Goal: Task Accomplishment & Management: Complete application form

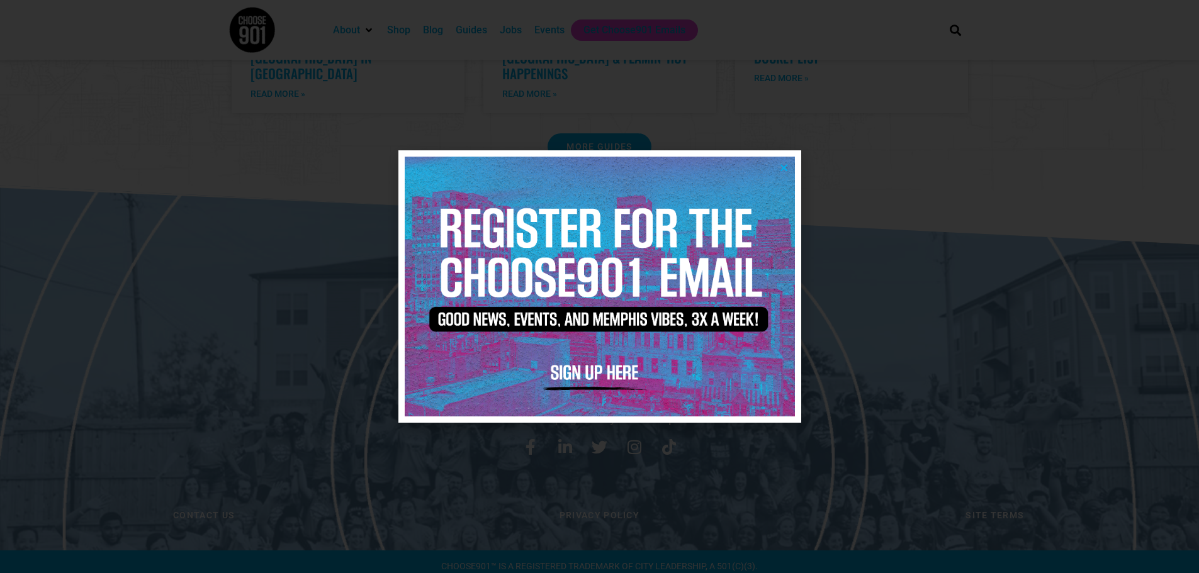
click at [973, 206] on div at bounding box center [599, 286] width 1199 height 573
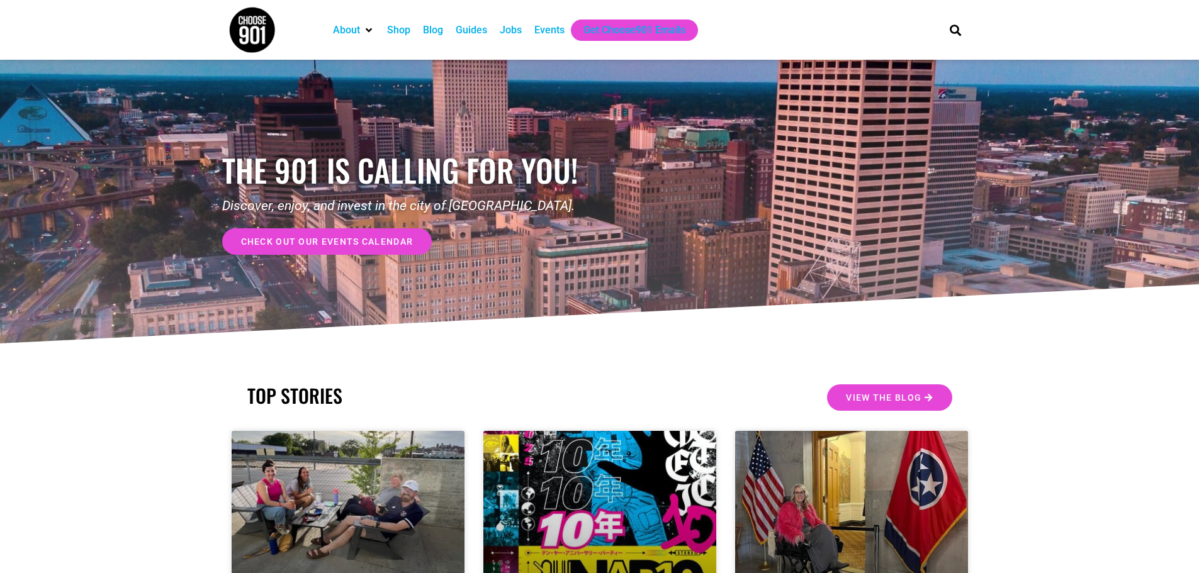
click at [503, 36] on div "Jobs" at bounding box center [511, 30] width 22 height 15
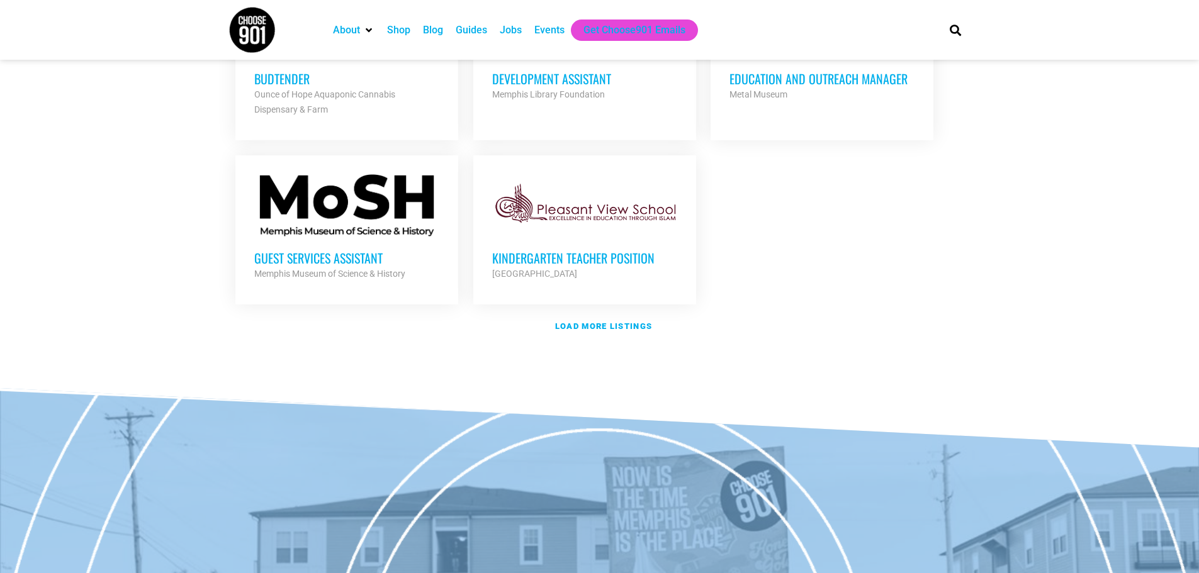
scroll to position [1490, 0]
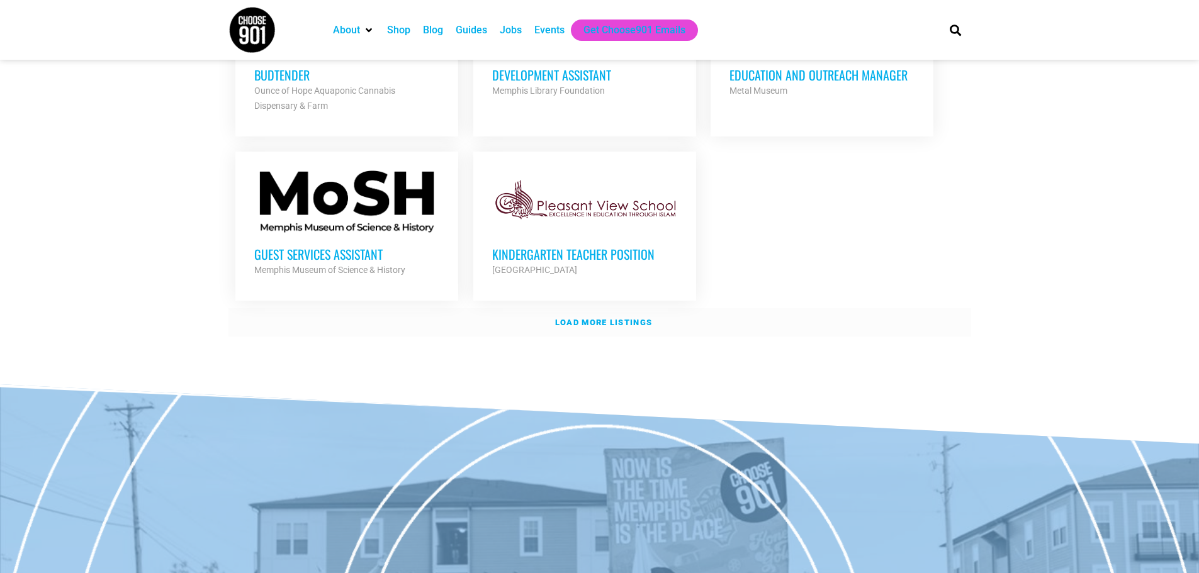
click at [602, 320] on strong "Load more listings" at bounding box center [603, 322] width 97 height 9
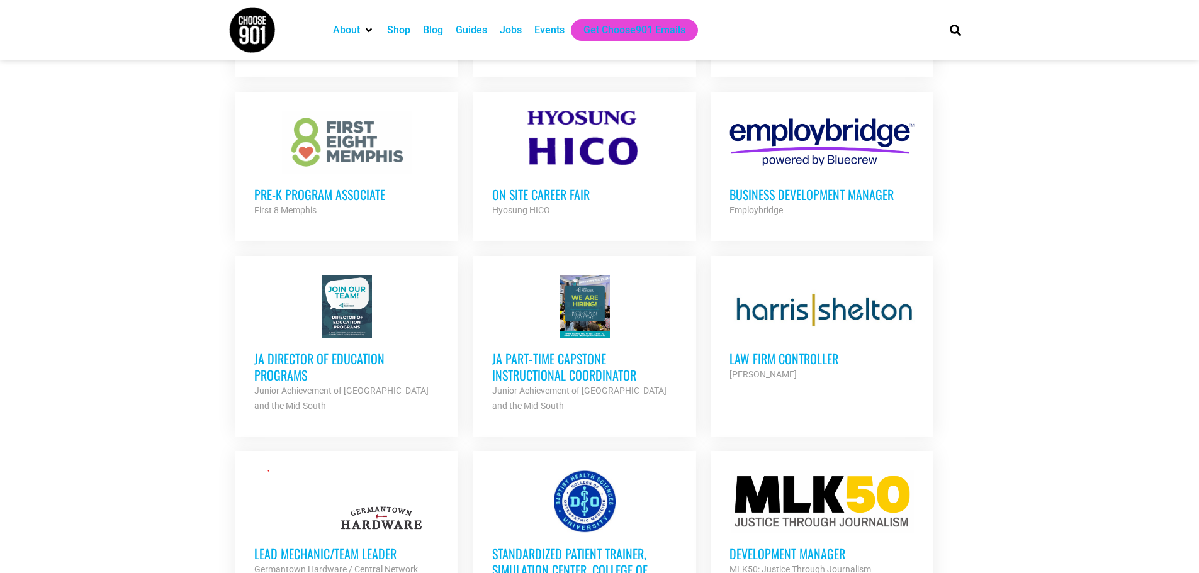
scroll to position [1742, 0]
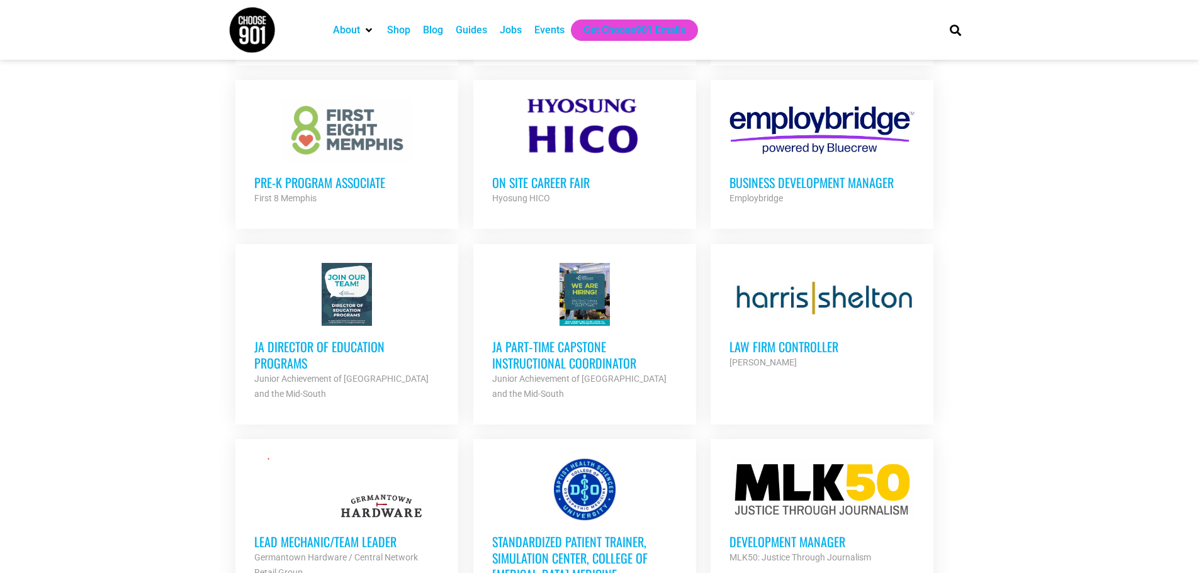
click at [391, 326] on div "JA Director of Education Programs Junior Achievement of Memphis and the Mid-Sou…" at bounding box center [346, 364] width 185 height 76
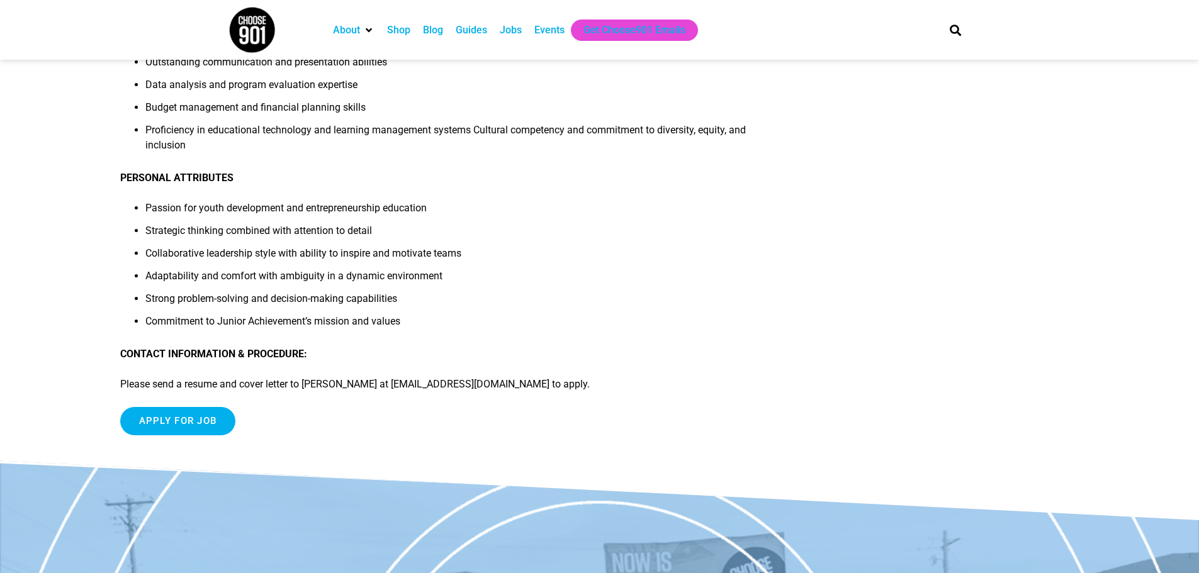
scroll to position [1259, 0]
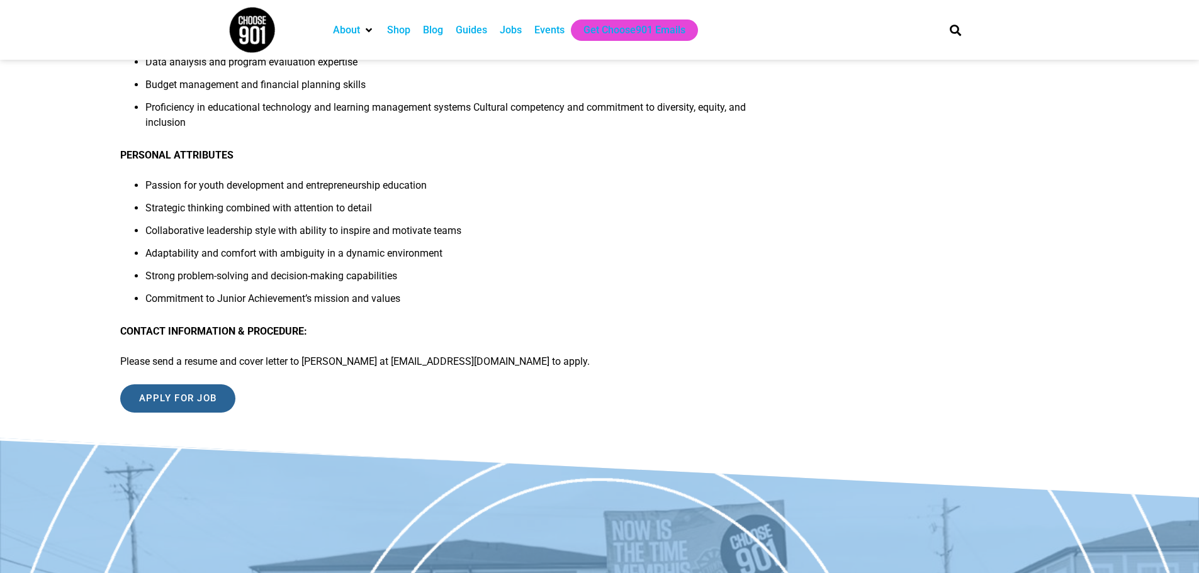
click at [192, 407] on input "Apply for job" at bounding box center [178, 398] width 116 height 28
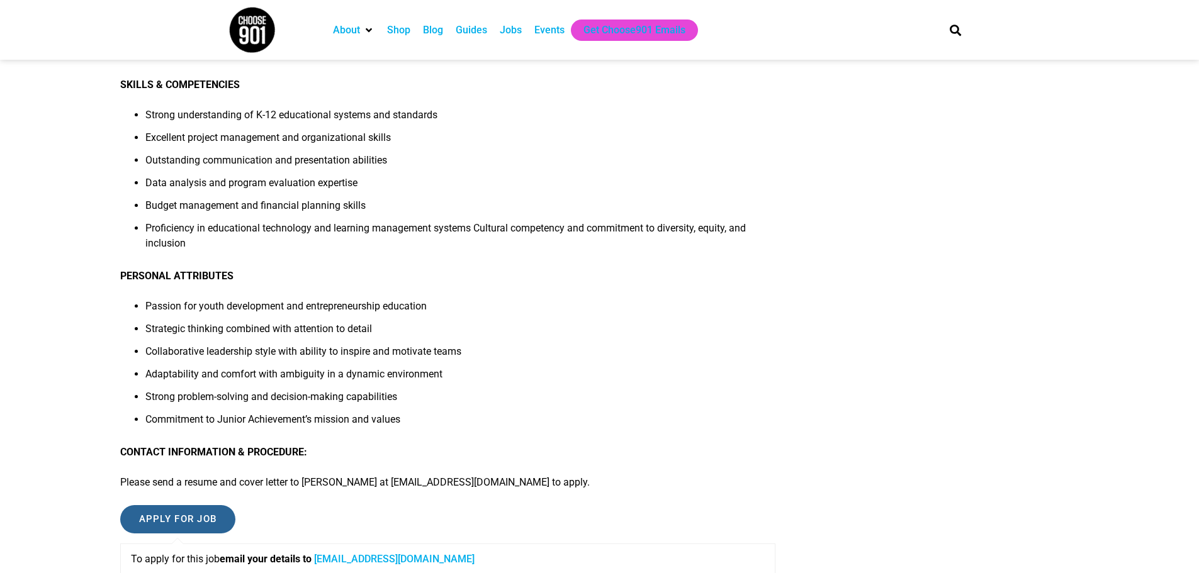
scroll to position [1007, 0]
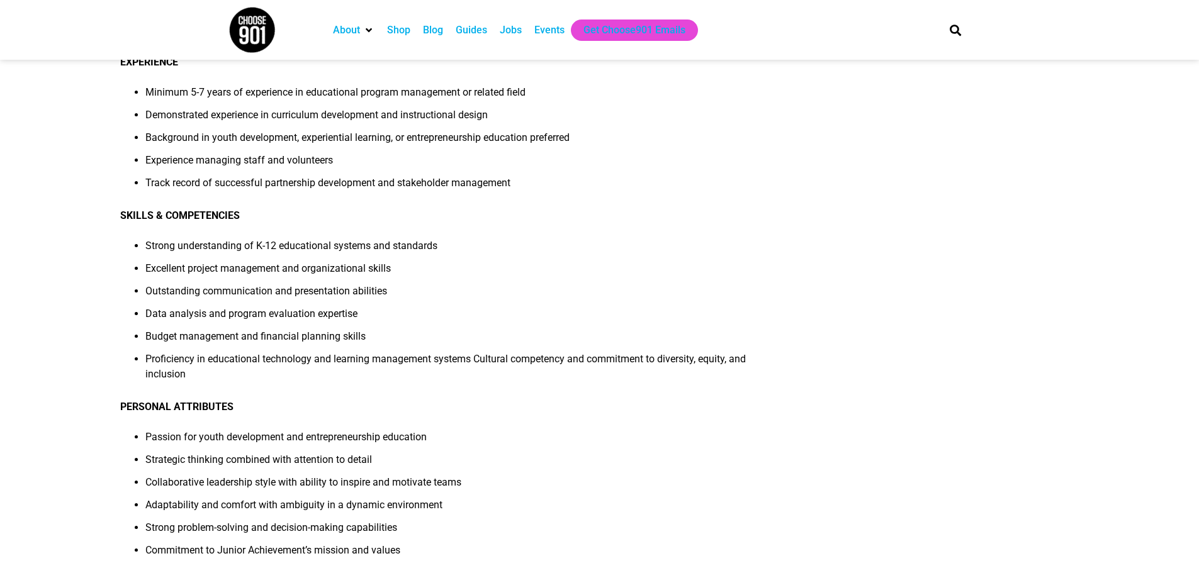
click at [181, 536] on li "Strong problem-solving and decision-making capabilities" at bounding box center [460, 531] width 631 height 23
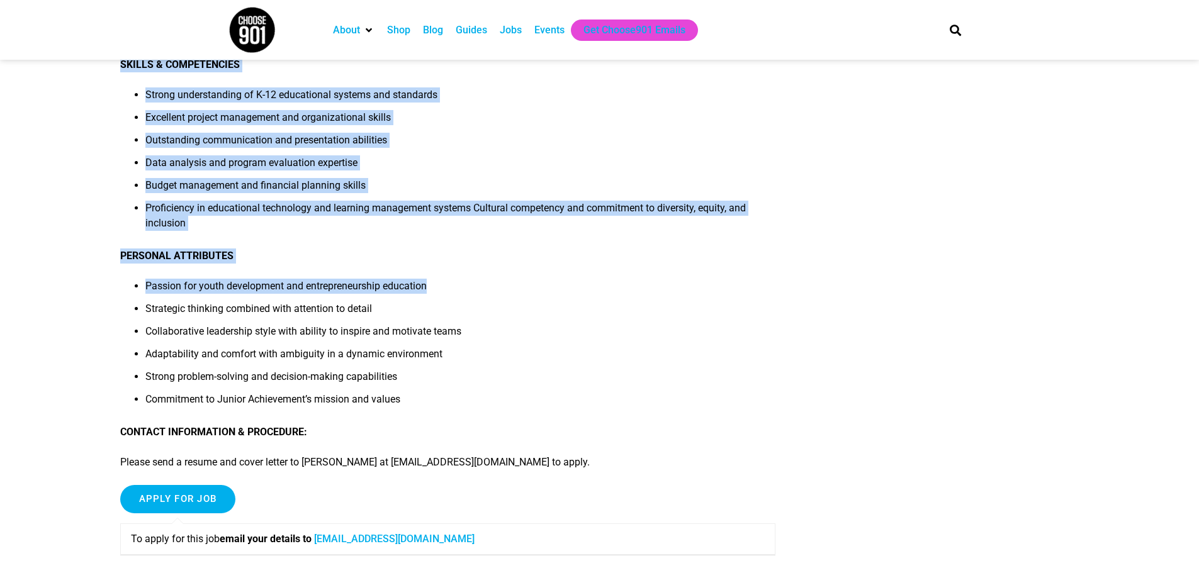
scroll to position [1120, 0]
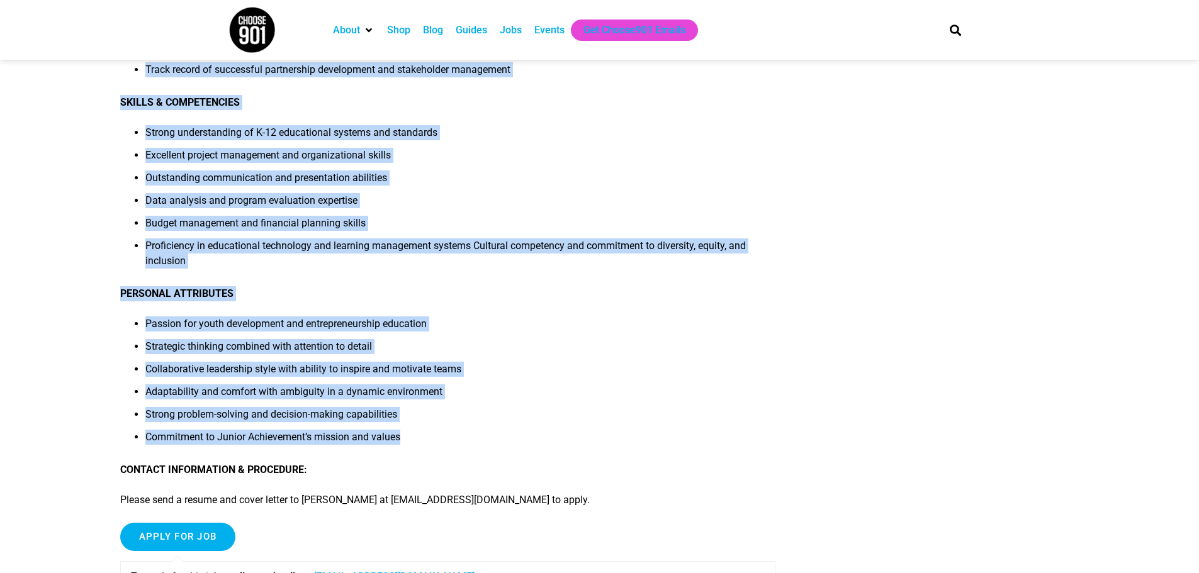
drag, startPoint x: 116, startPoint y: 184, endPoint x: 477, endPoint y: 439, distance: 441.9
copy div "JA CAREER OPPORTUNITY JA Director of Education Programs Junior Achievement of M…"
